Goal: Find specific page/section: Find specific page/section

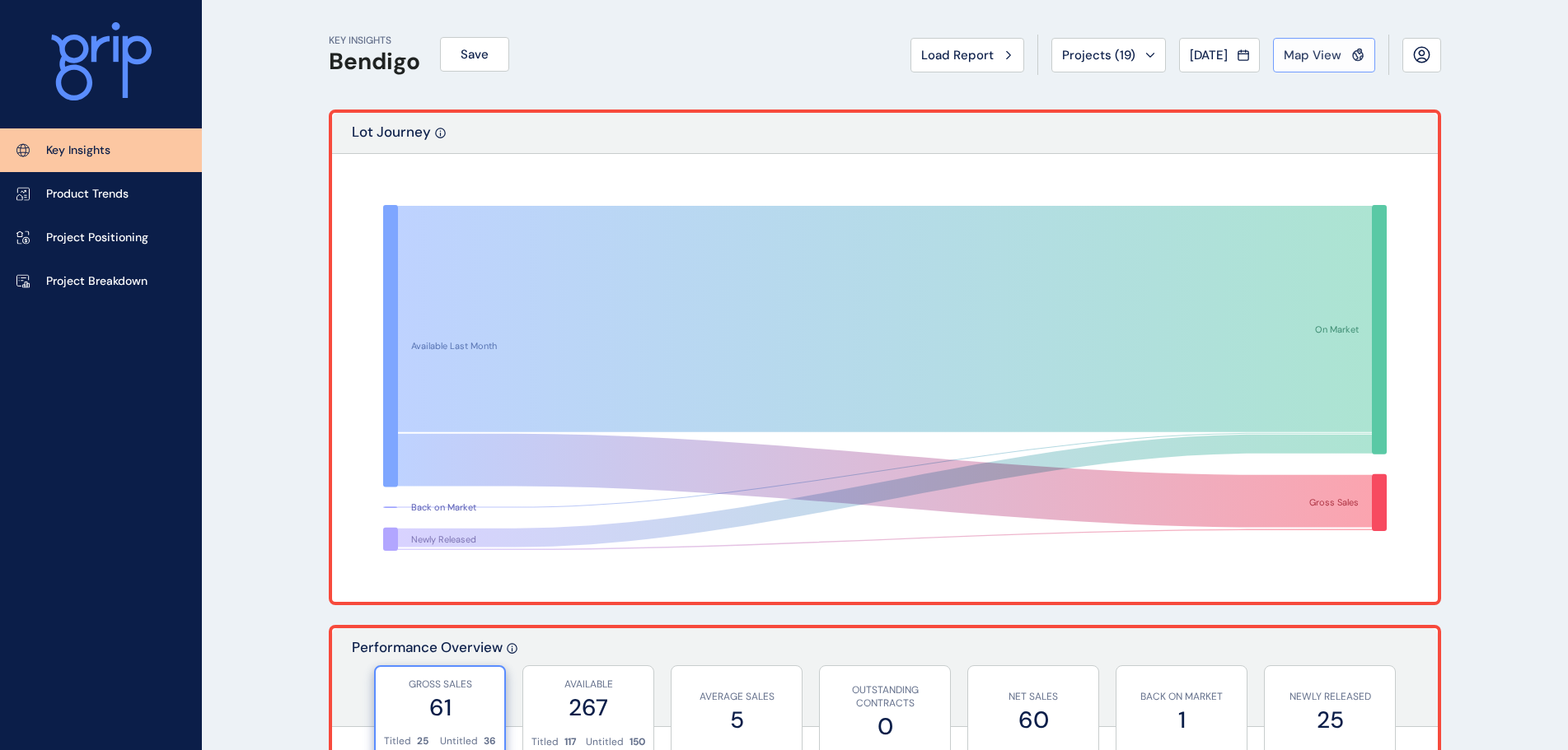
click at [1319, 50] on span "Map View" at bounding box center [1312, 54] width 58 height 16
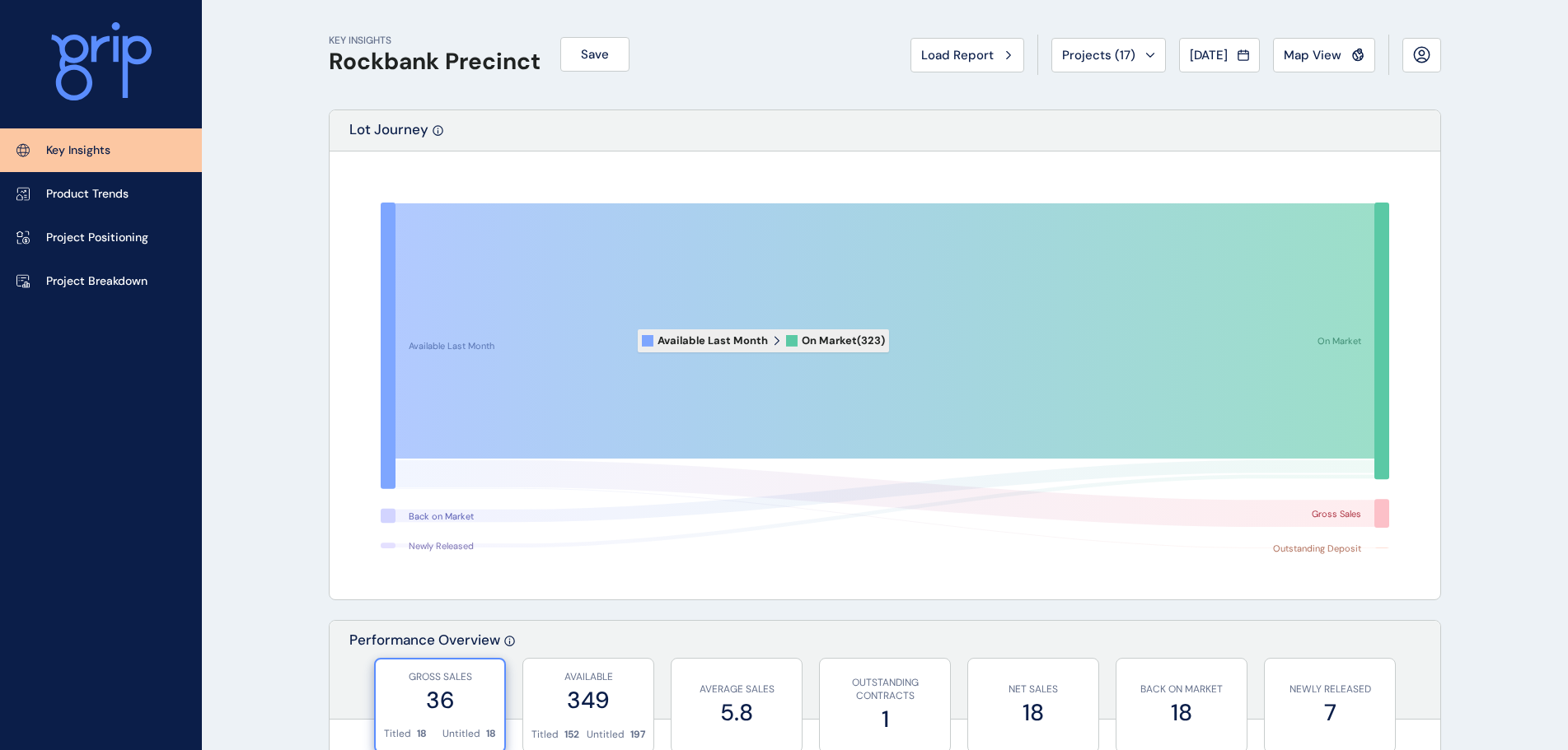
scroll to position [494, 0]
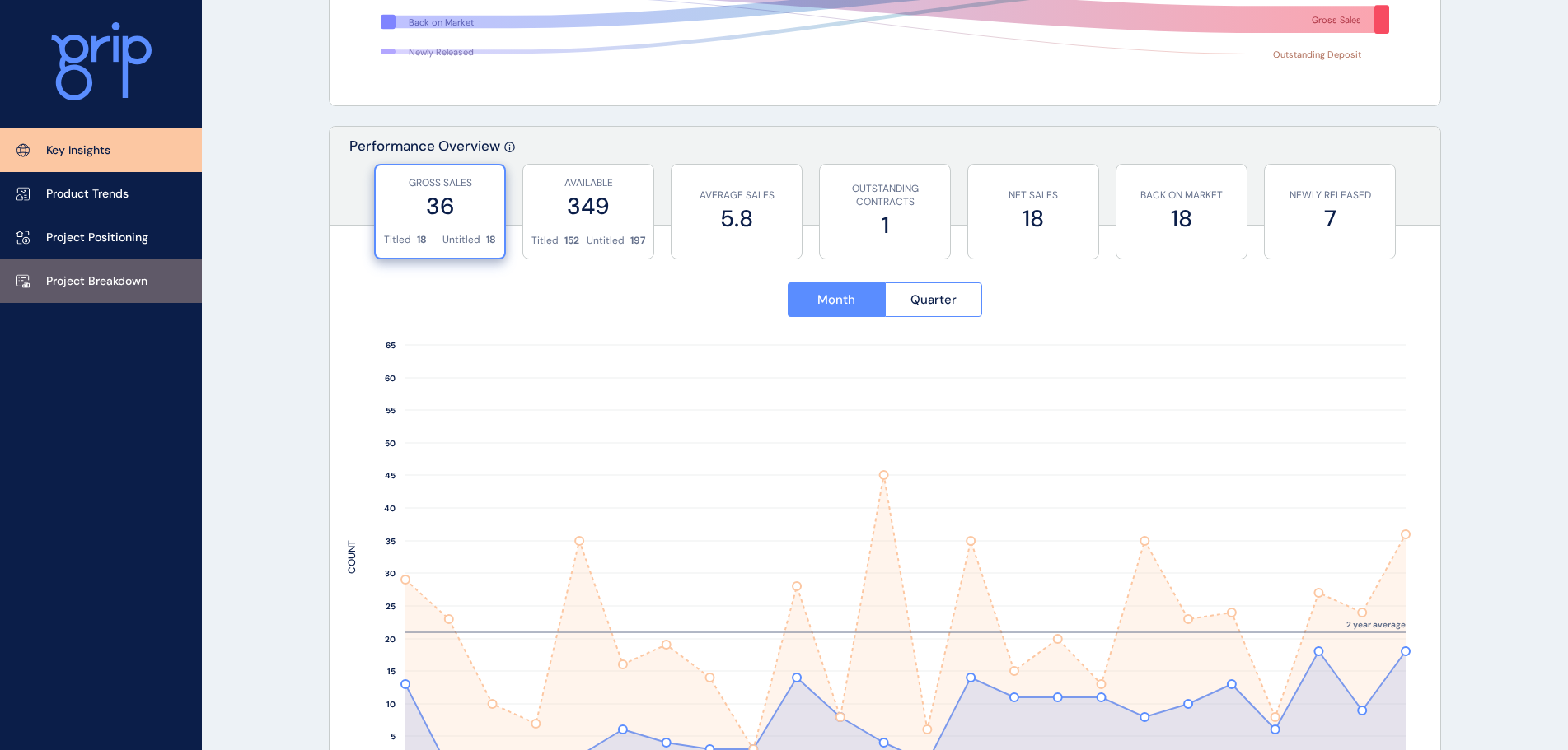
click at [50, 292] on link "Project Breakdown" at bounding box center [101, 282] width 202 height 44
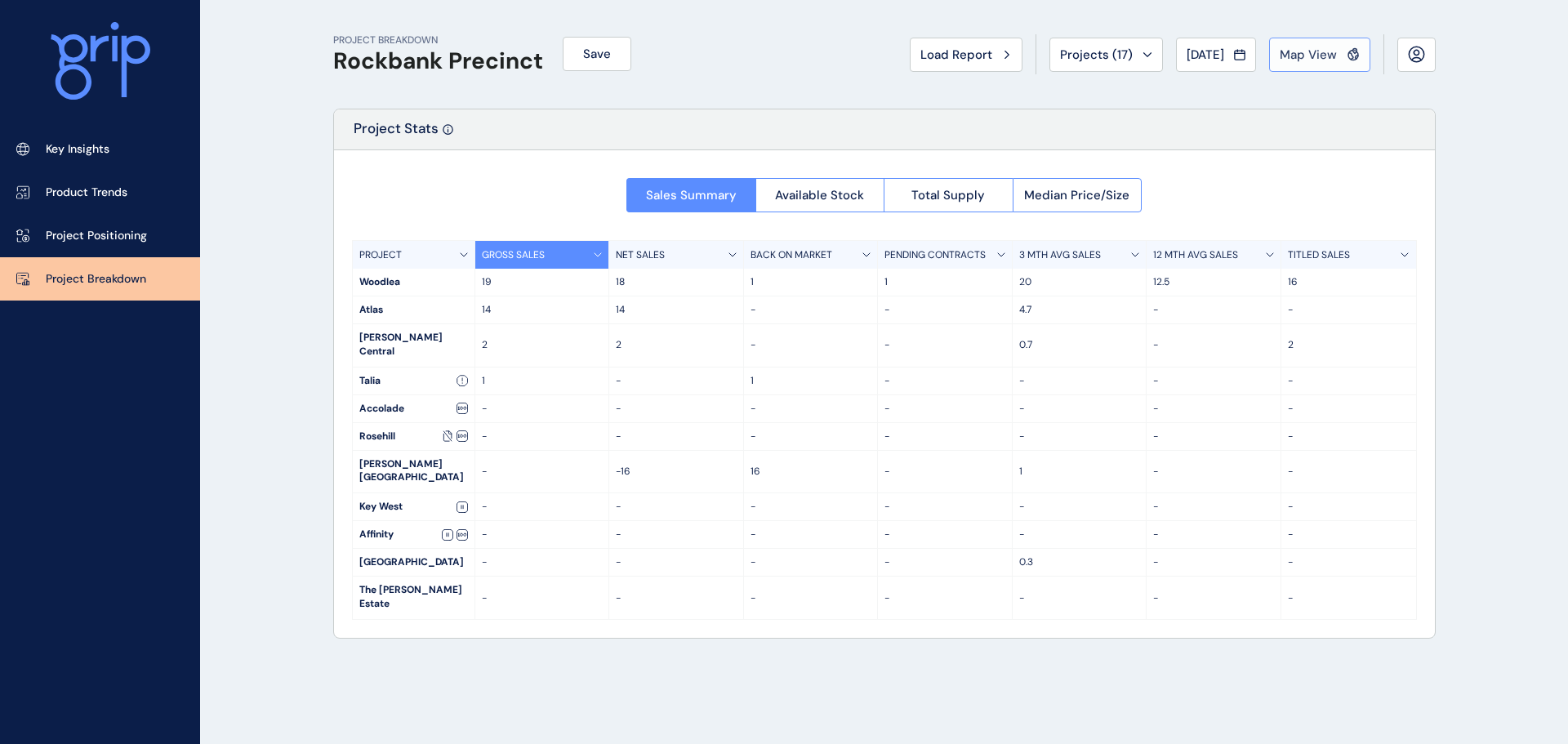
click at [1300, 65] on button "Map View" at bounding box center [1320, 55] width 102 height 34
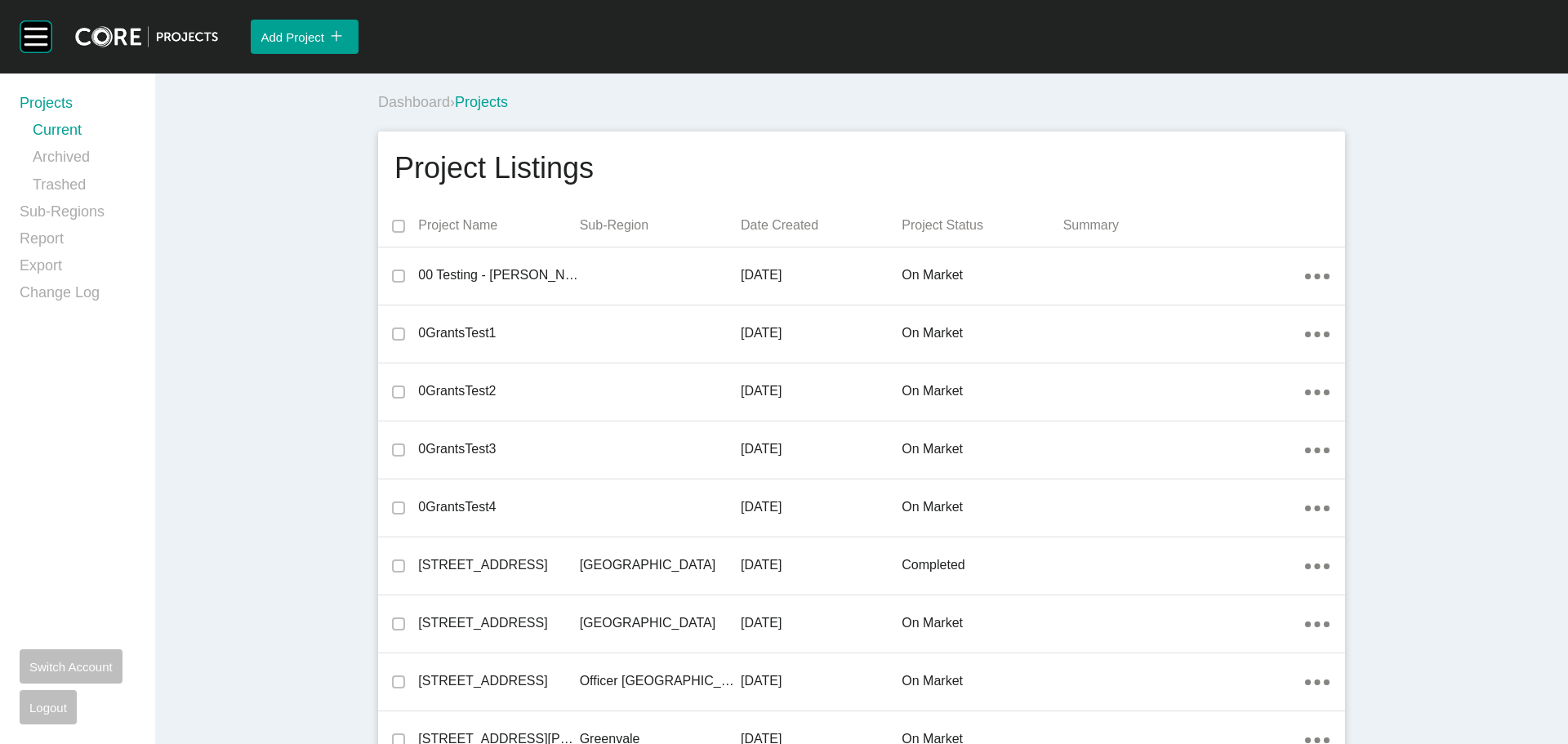
scroll to position [3963, 0]
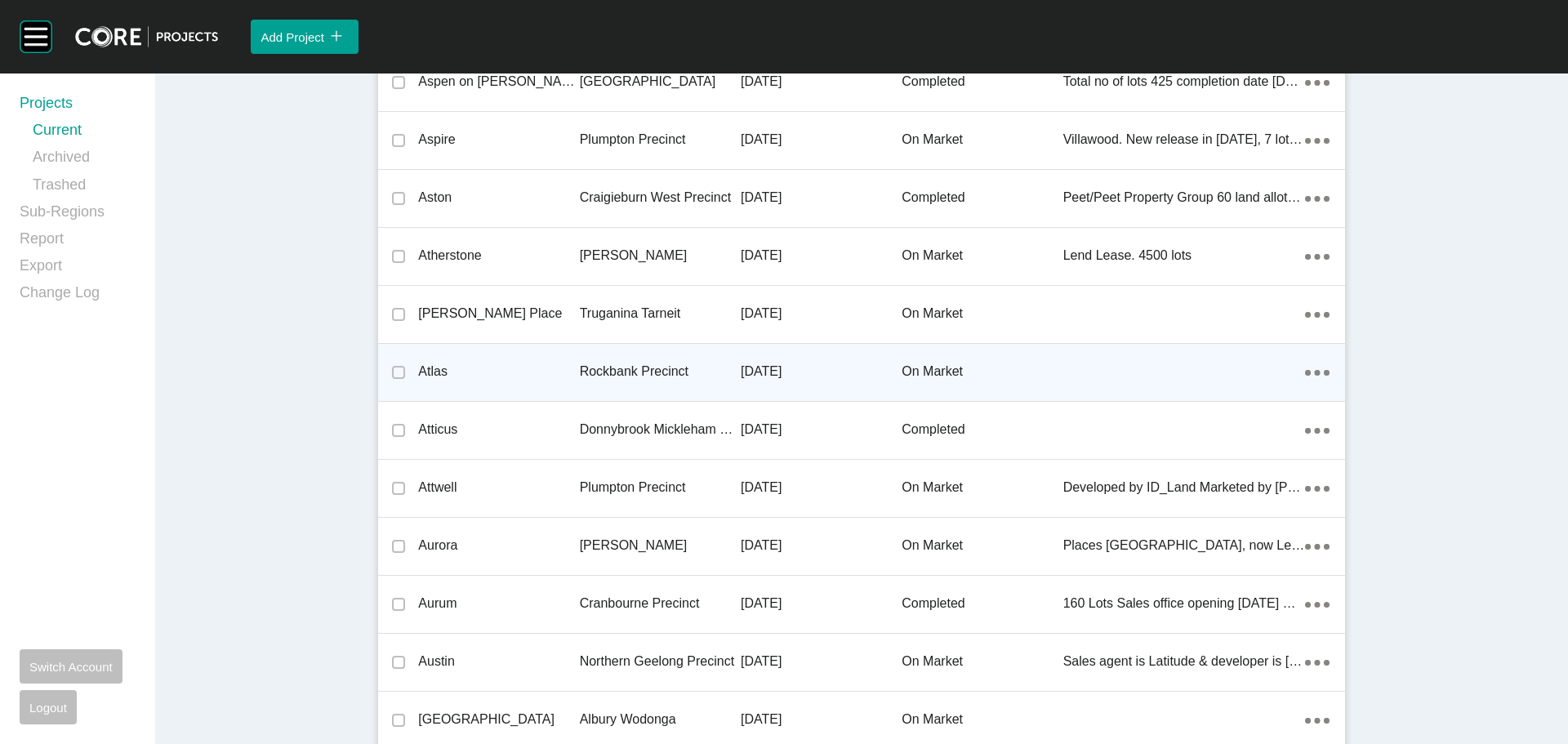
click at [437, 368] on p "Atlas" at bounding box center [499, 372] width 161 height 18
